Goal: Check status

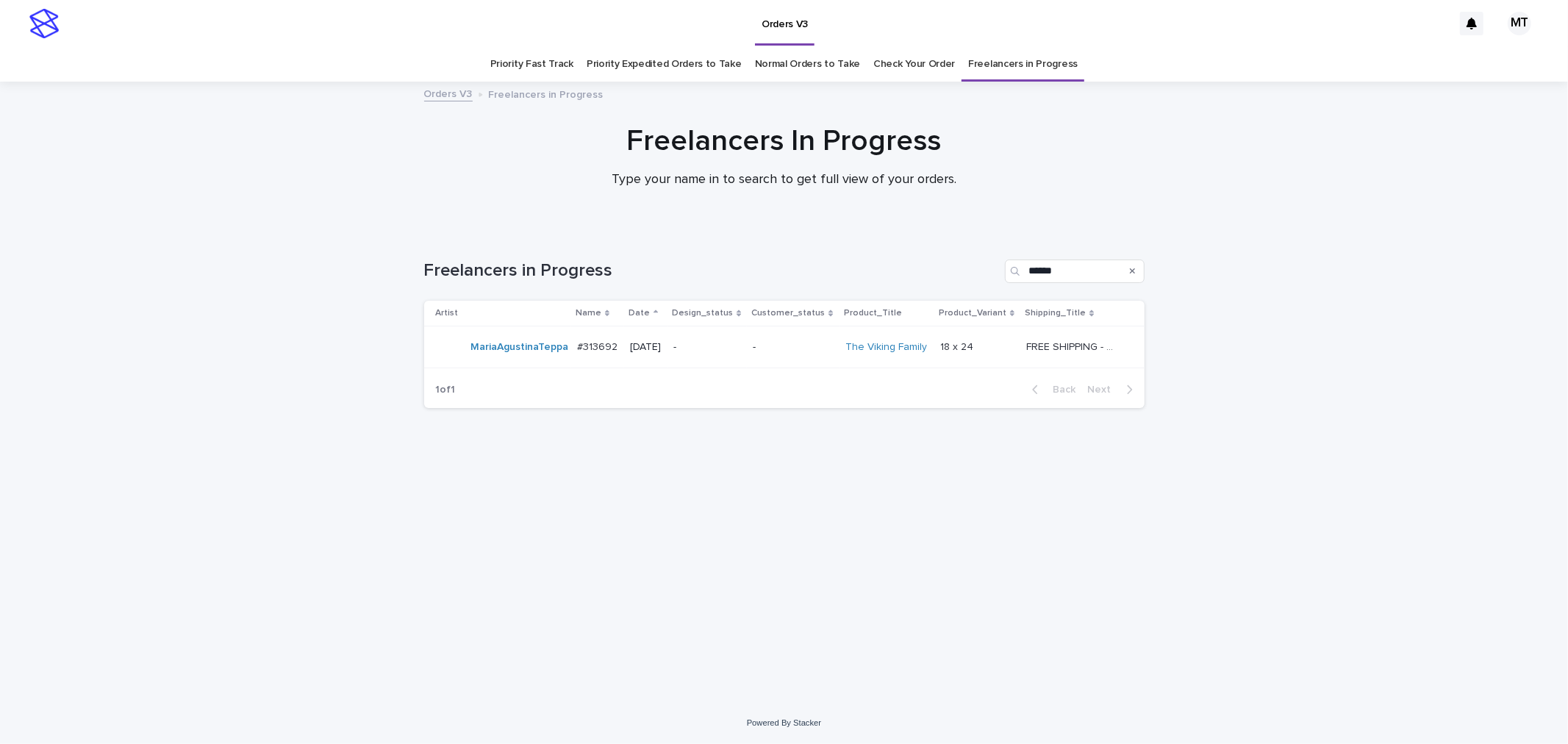
click at [746, 352] on td "-" at bounding box center [707, 347] width 79 height 42
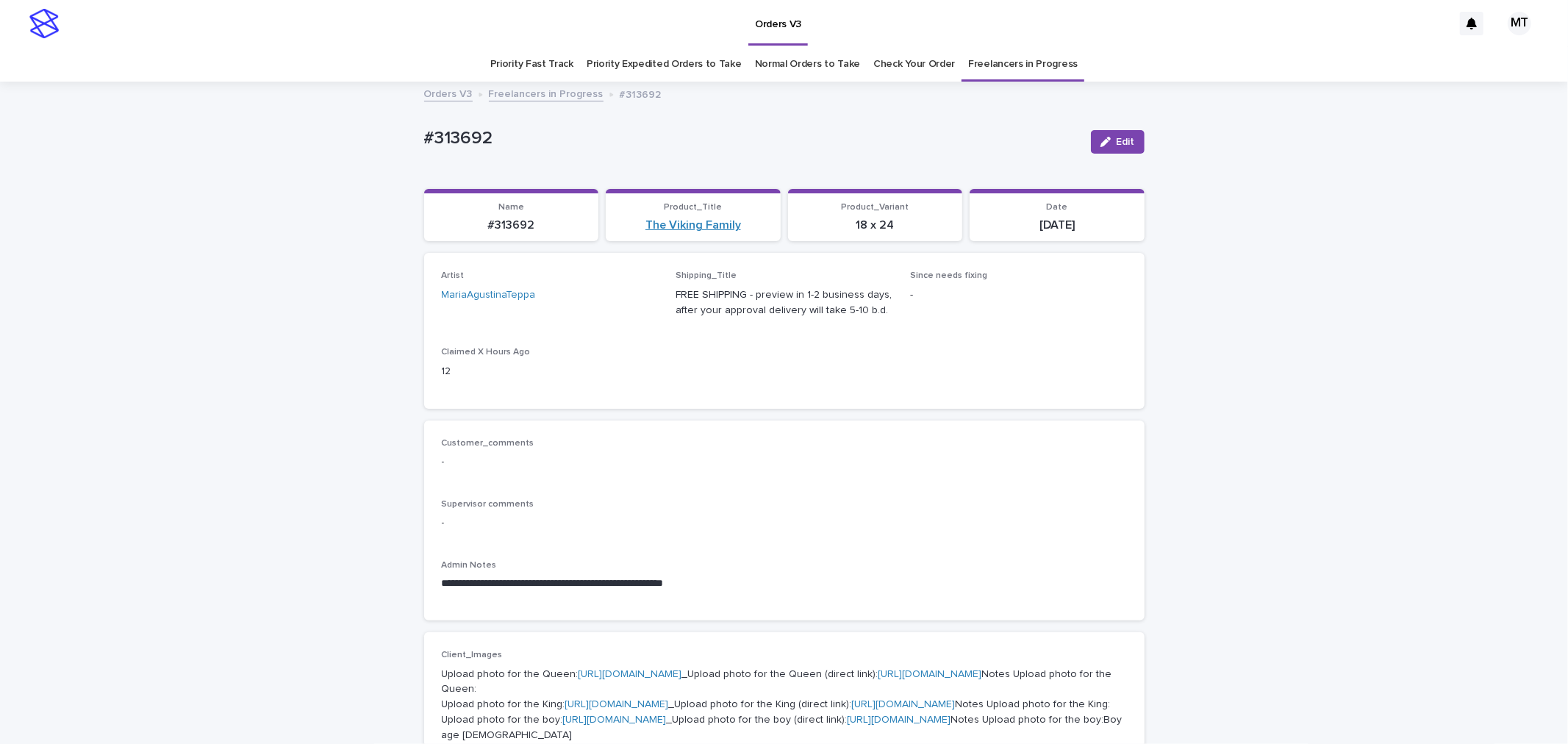
click at [705, 222] on link "The Viking Family" at bounding box center [693, 225] width 96 height 14
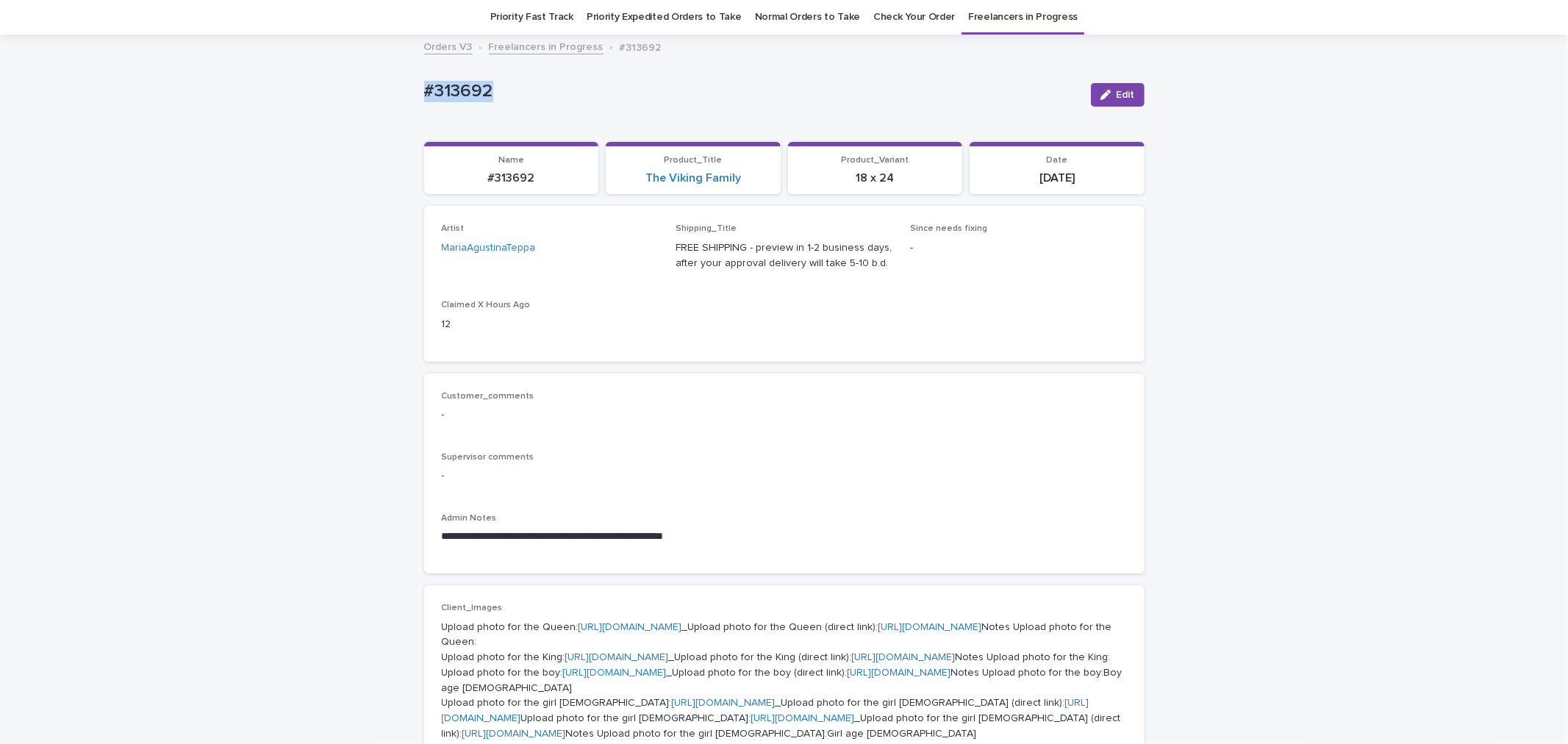
drag, startPoint x: 516, startPoint y: 86, endPoint x: 346, endPoint y: 83, distance: 170.0
click at [346, 83] on div "**********" at bounding box center [784, 756] width 1568 height 1441
copy p "#313692"
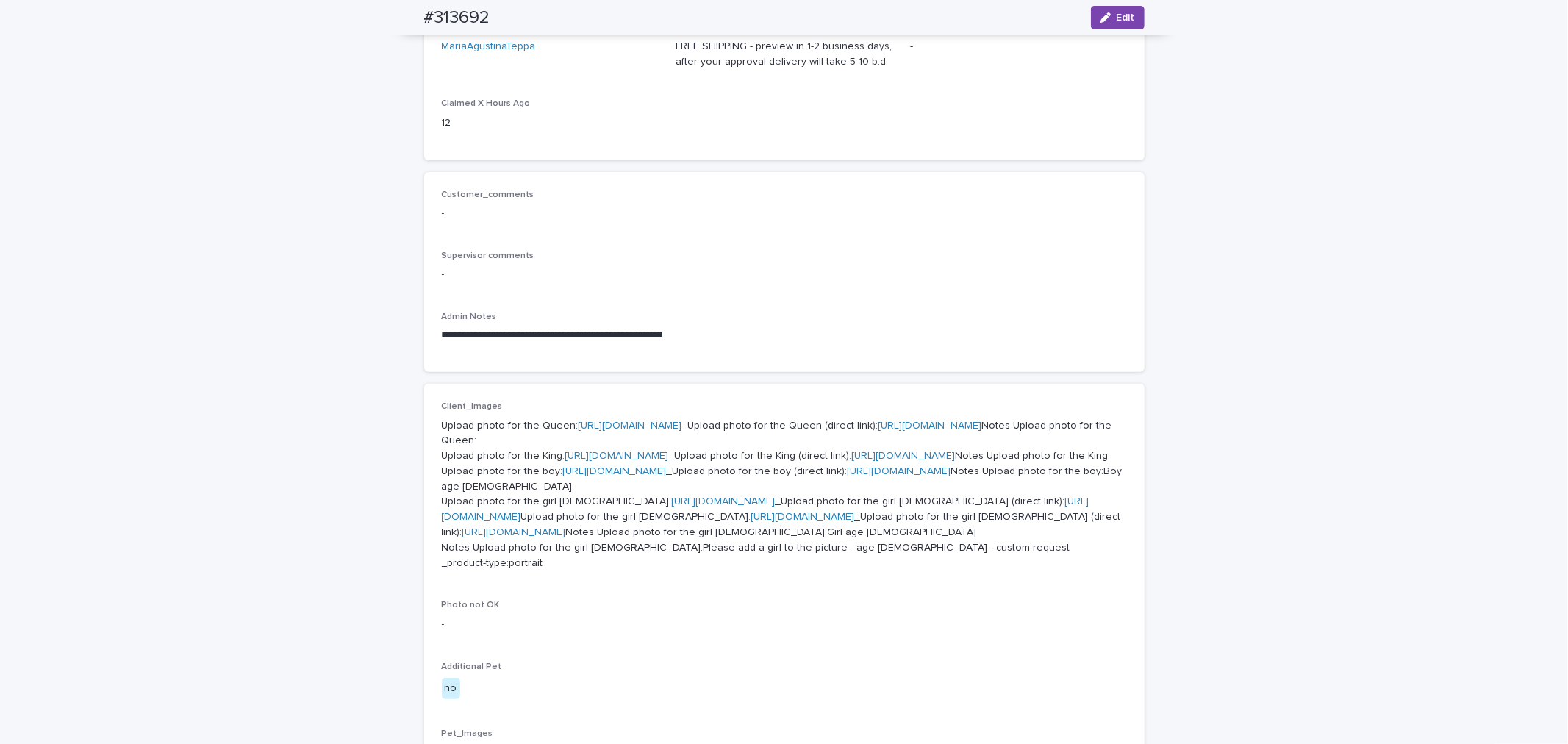
scroll to position [243, 0]
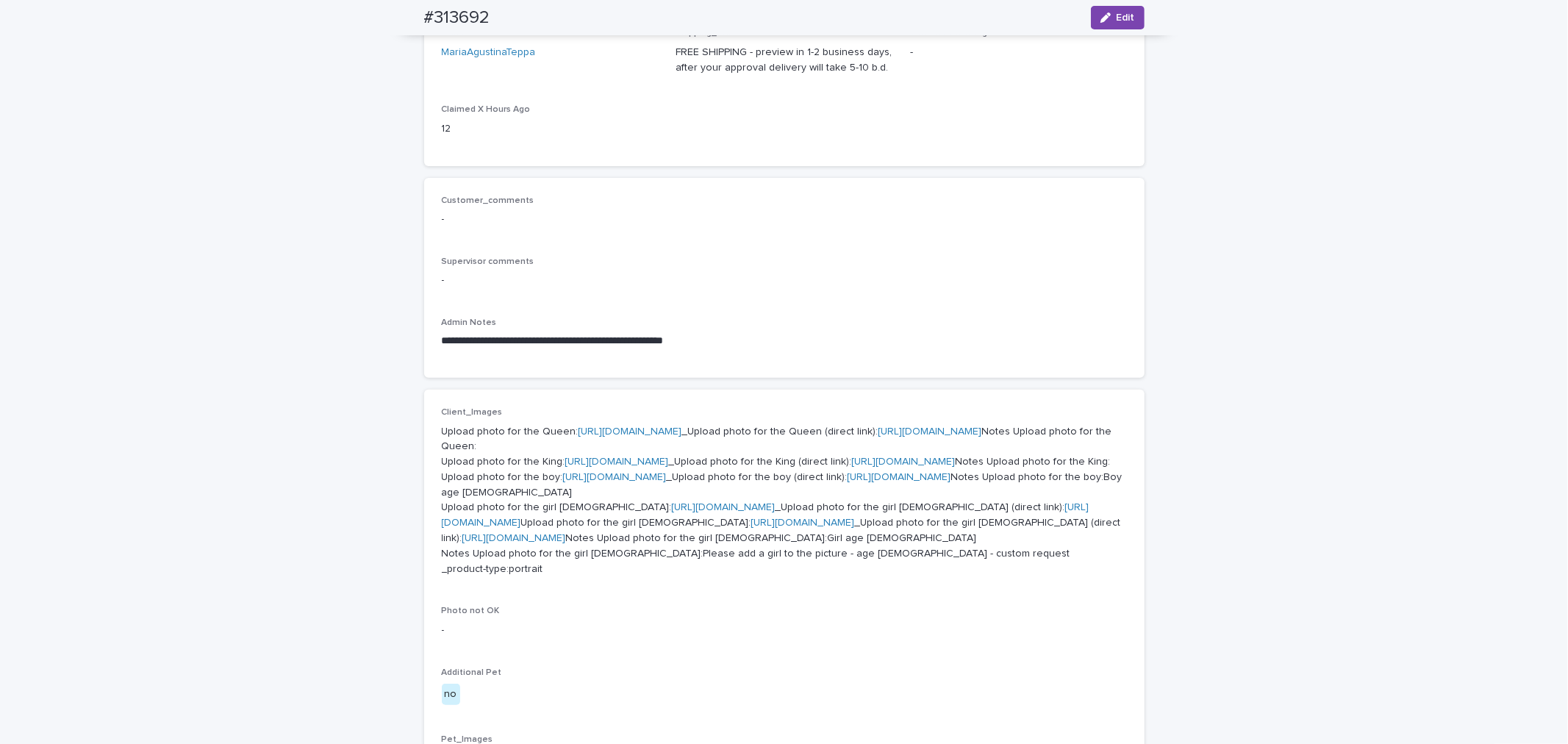
click at [648, 426] on link "[URL][DOMAIN_NAME]" at bounding box center [629, 431] width 104 height 10
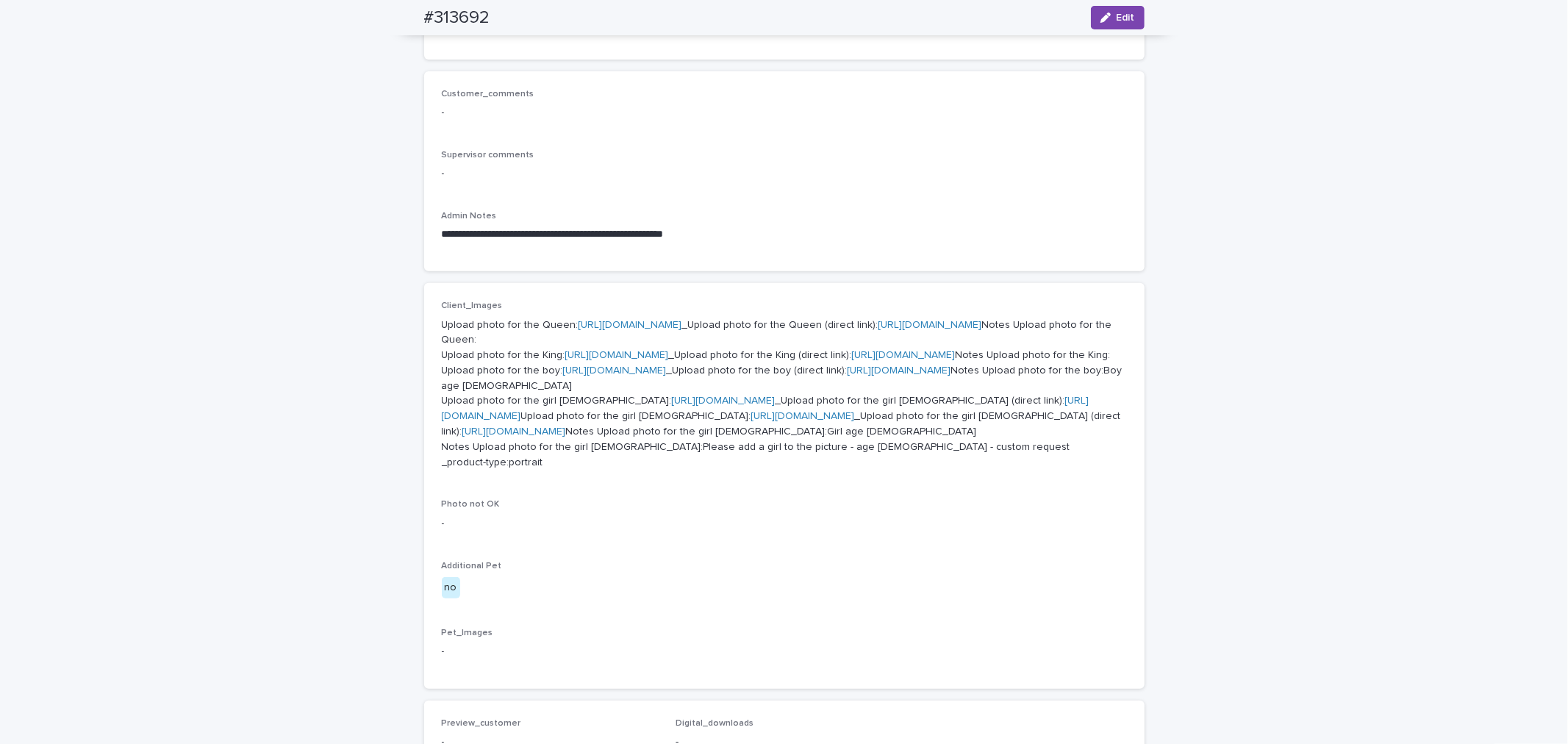
scroll to position [406, 0]
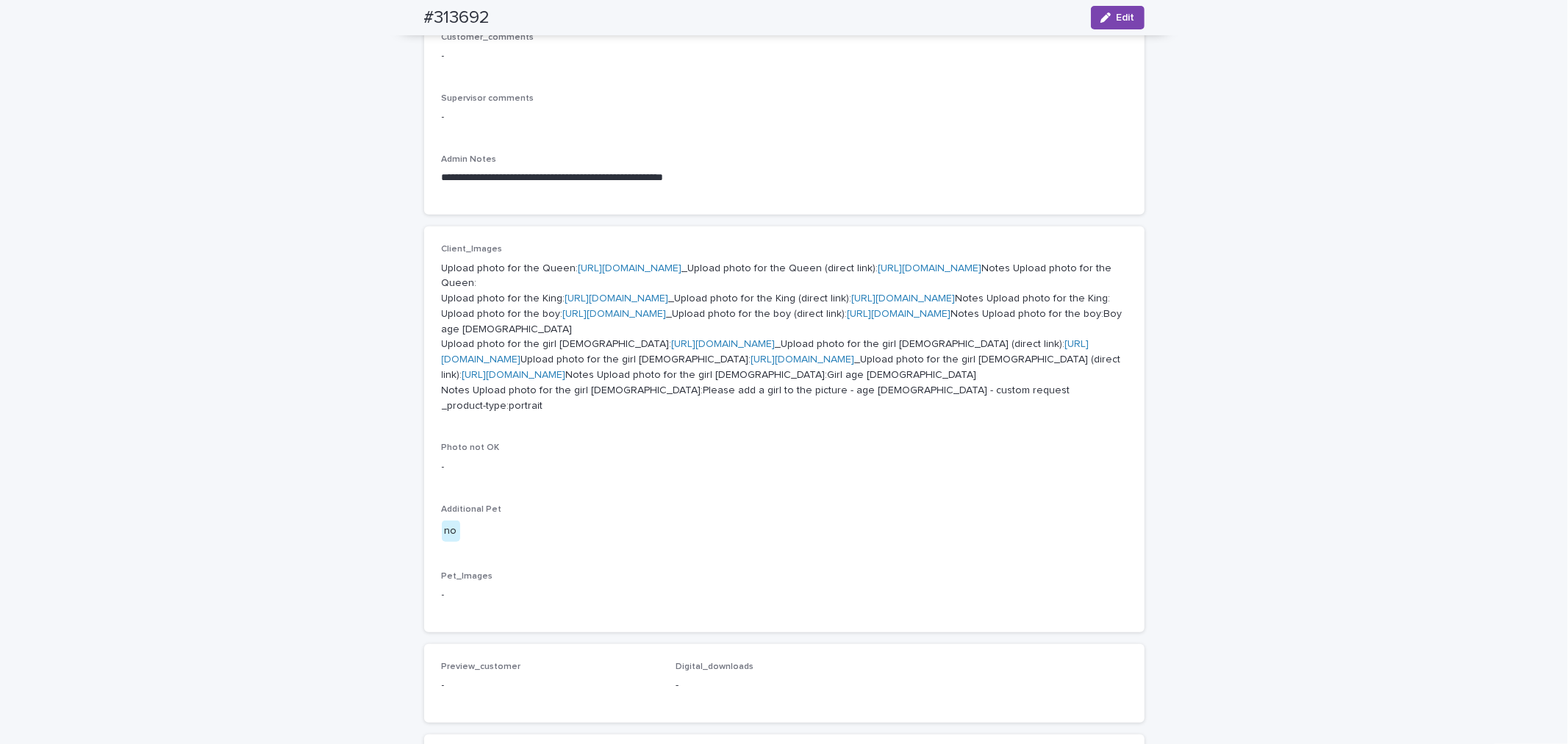
click at [636, 303] on link "[URL][DOMAIN_NAME]" at bounding box center [617, 298] width 104 height 10
click at [654, 320] on link "[URL][DOMAIN_NAME]" at bounding box center [614, 314] width 104 height 10
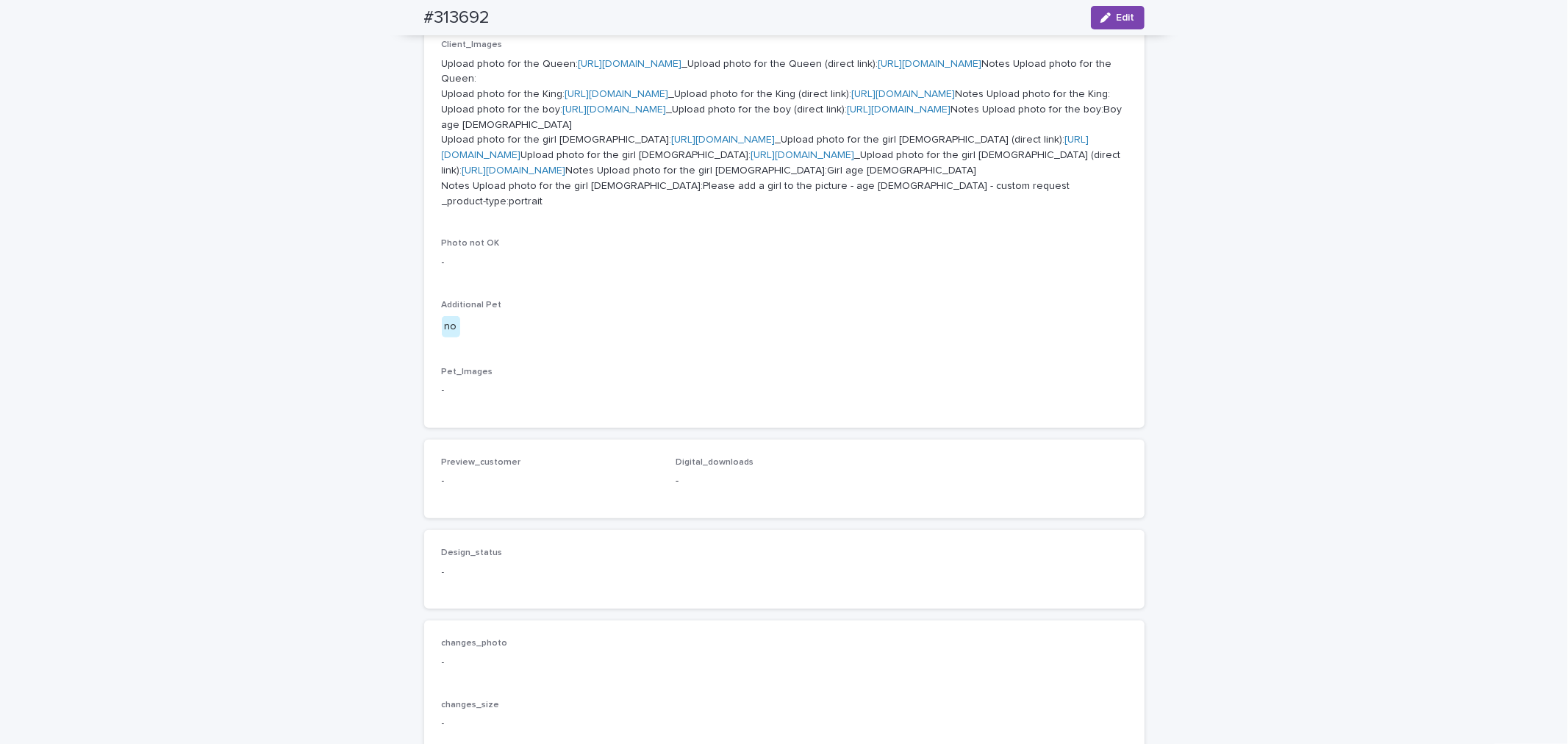
scroll to position [651, 0]
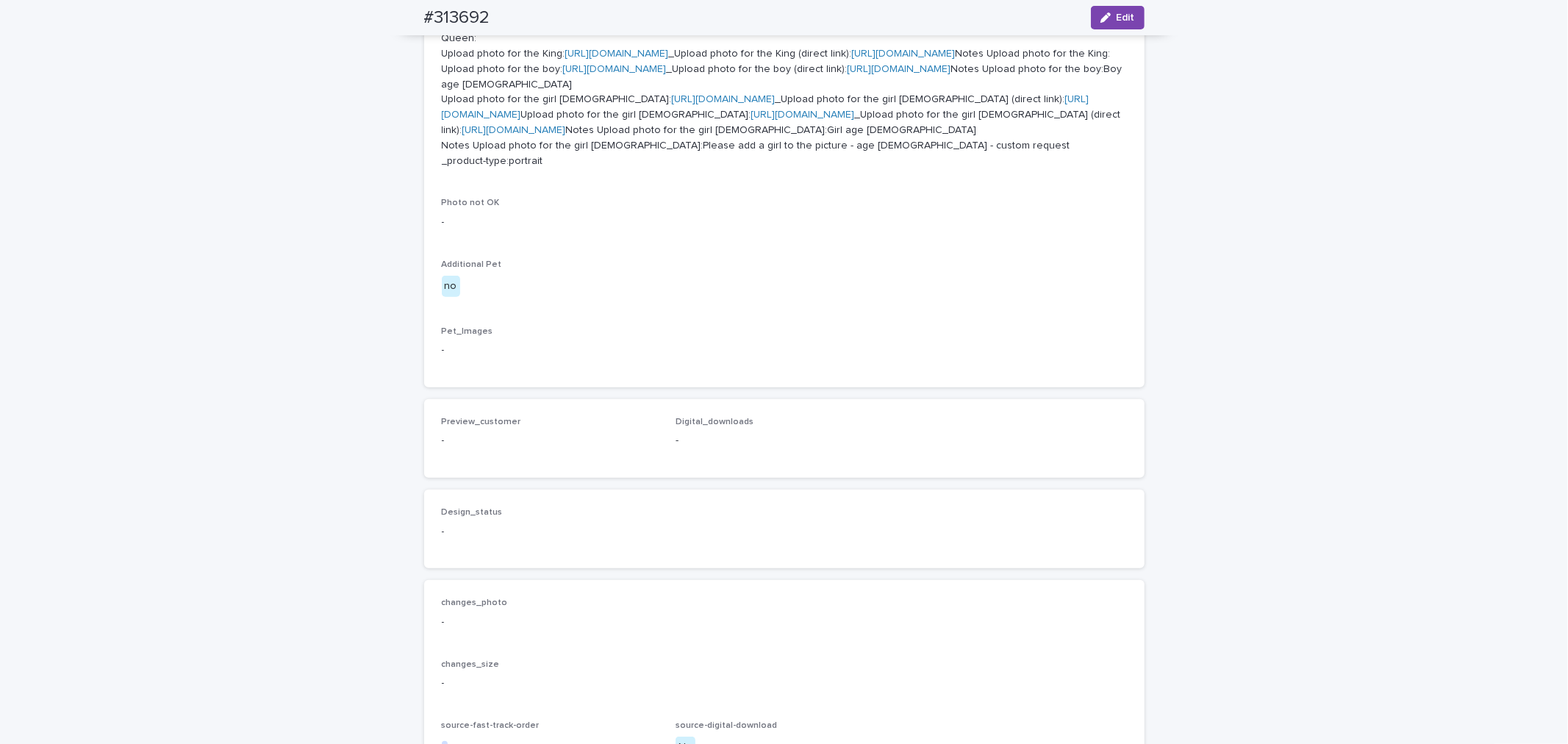
click at [672, 105] on link "[URL][DOMAIN_NAME]" at bounding box center [724, 99] width 104 height 10
click at [751, 120] on link "[URL][DOMAIN_NAME]" at bounding box center [803, 114] width 104 height 10
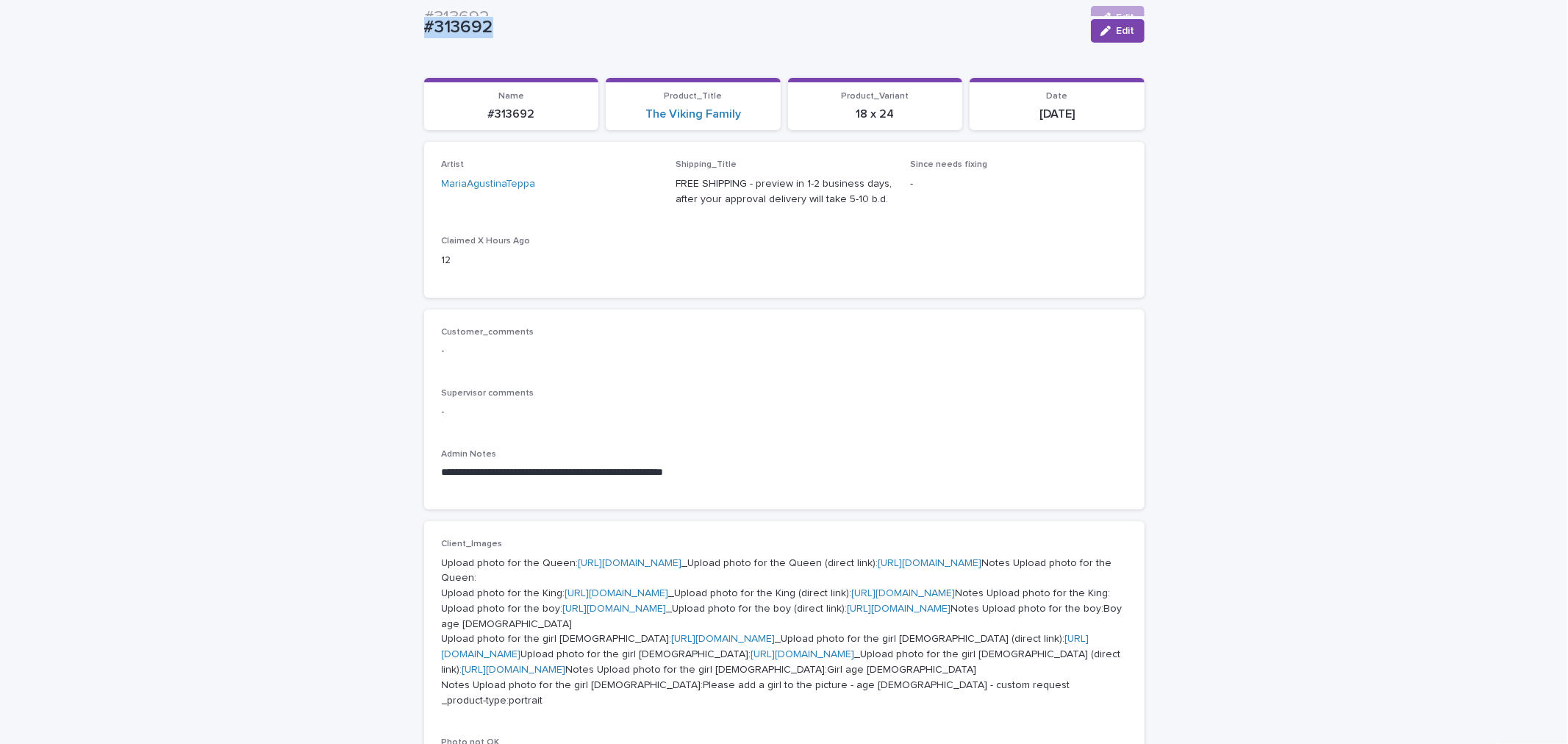
scroll to position [0, 0]
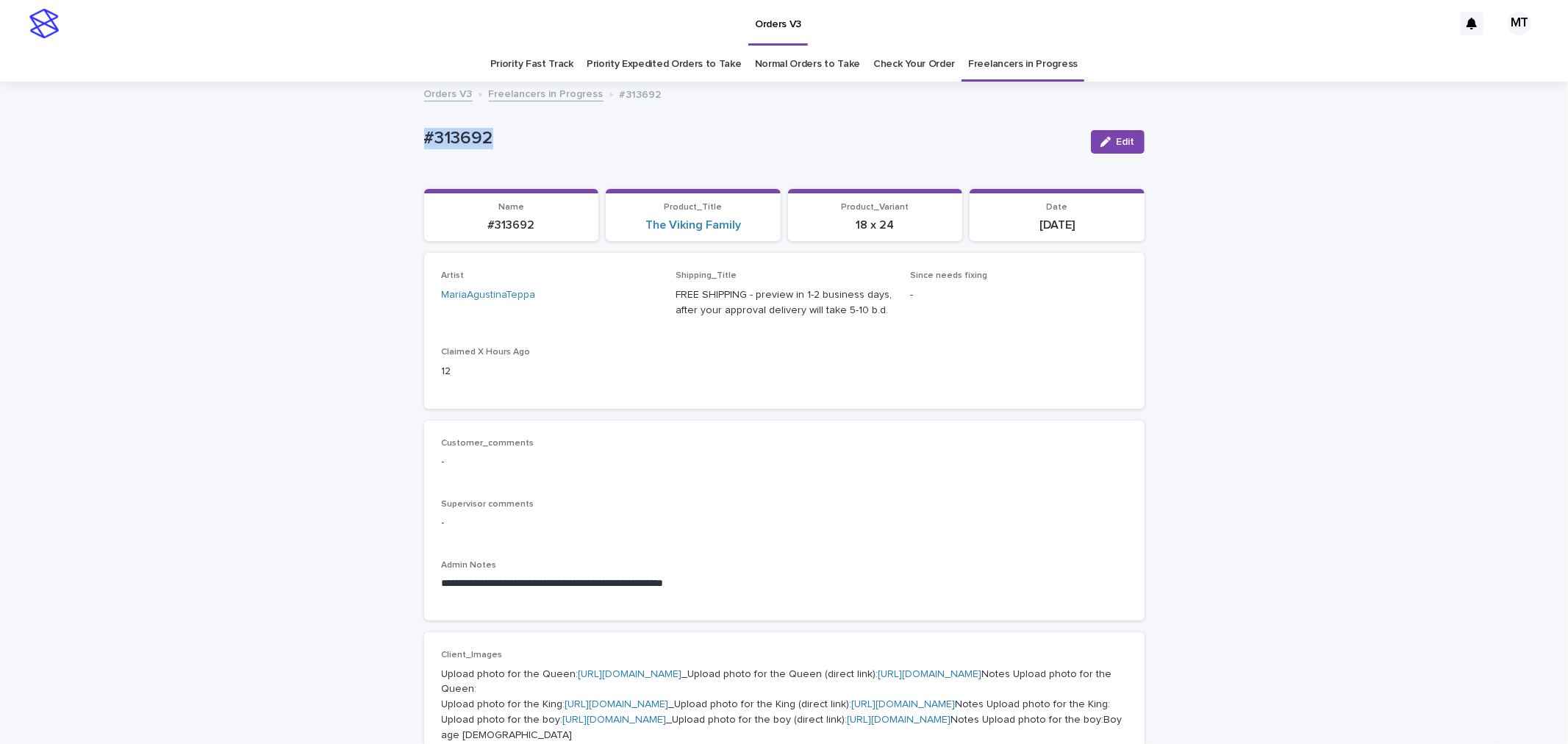
copy p "#313692"
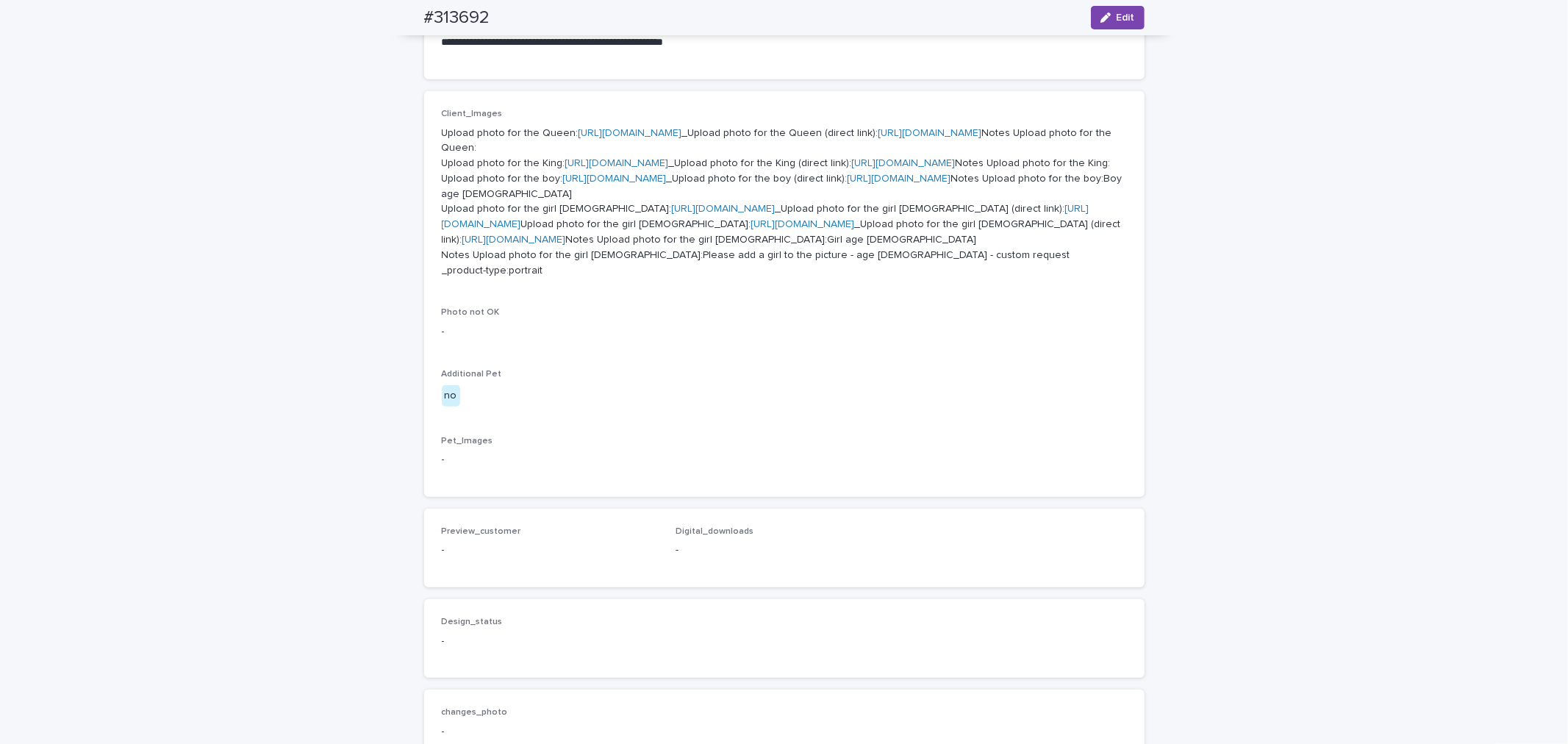
scroll to position [490, 0]
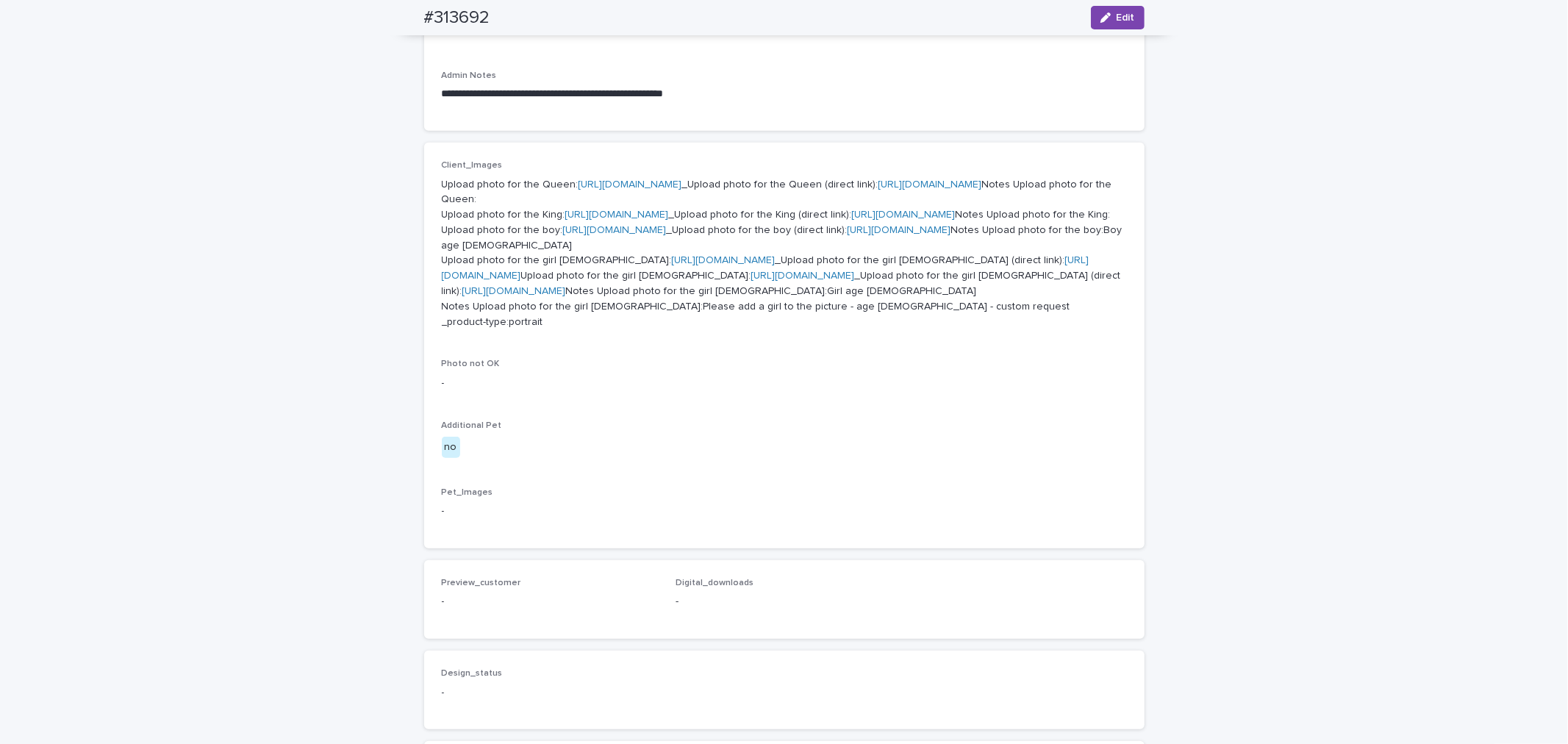
click at [642, 235] on link "[URL][DOMAIN_NAME]" at bounding box center [614, 230] width 104 height 10
